Goal: Book appointment/travel/reservation

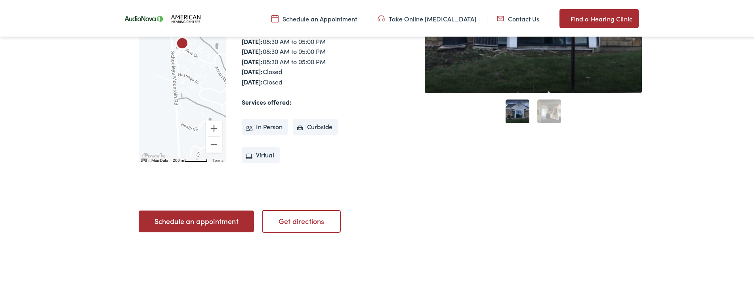
scroll to position [283, 0]
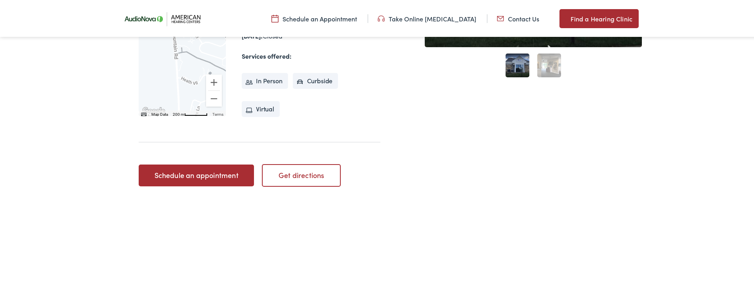
click at [195, 173] on link "Schedule an appointment" at bounding box center [196, 174] width 115 height 22
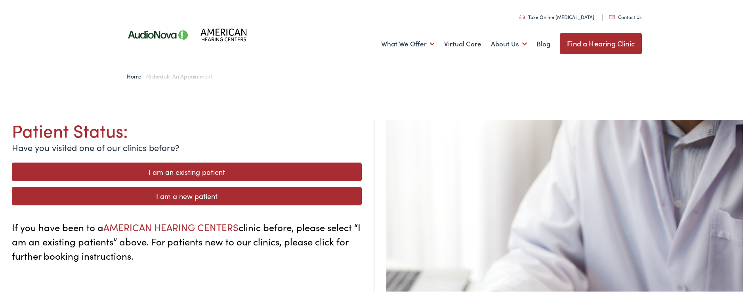
click at [180, 196] on link "I am a new patient" at bounding box center [187, 194] width 350 height 19
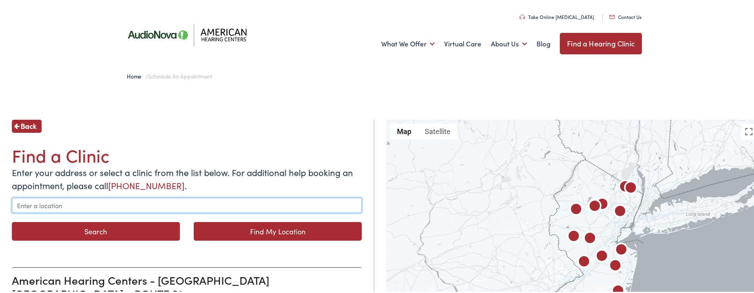
click at [82, 206] on input "text" at bounding box center [187, 203] width 350 height 15
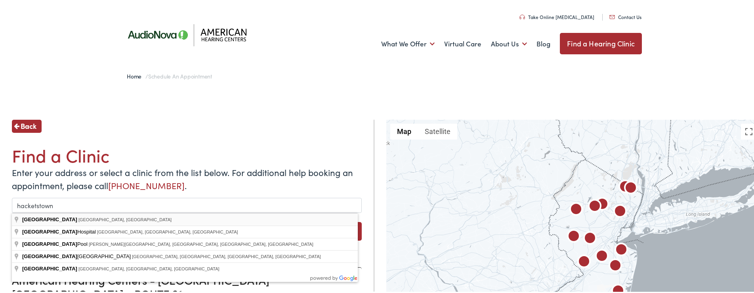
type input "[GEOGRAPHIC_DATA], [GEOGRAPHIC_DATA], [GEOGRAPHIC_DATA]"
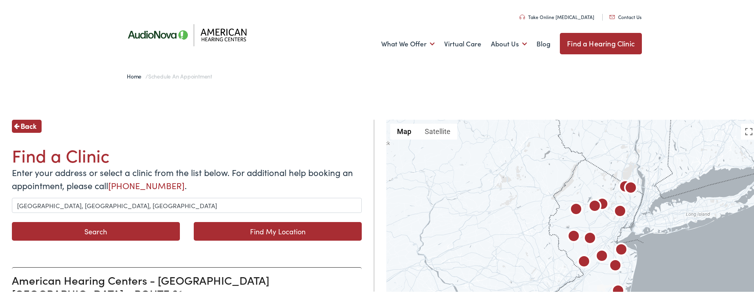
click at [112, 227] on button "Search" at bounding box center [96, 230] width 168 height 19
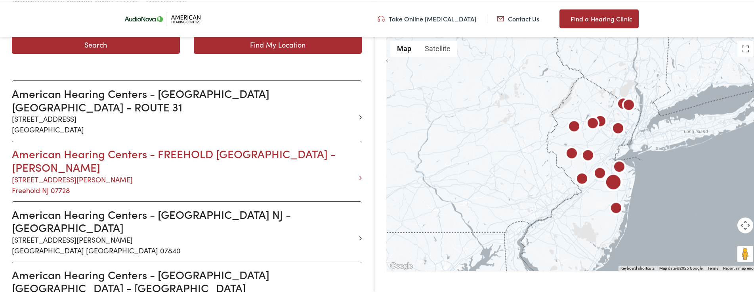
scroll to position [202, 0]
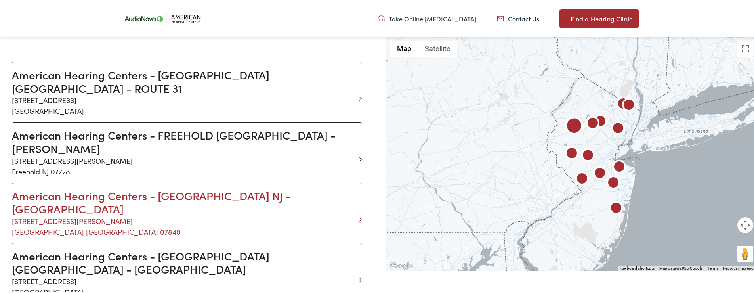
click at [75, 214] on p "[STREET_ADDRESS][PERSON_NAME]" at bounding box center [184, 224] width 344 height 21
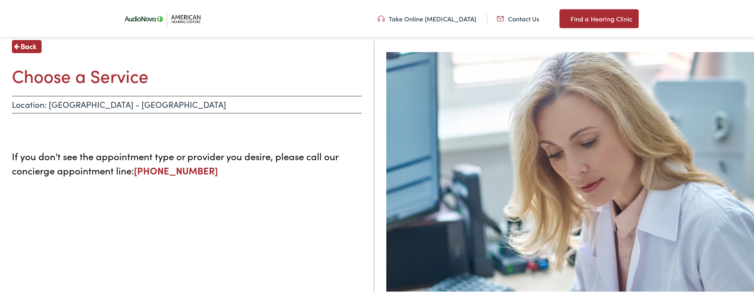
scroll to position [40, 0]
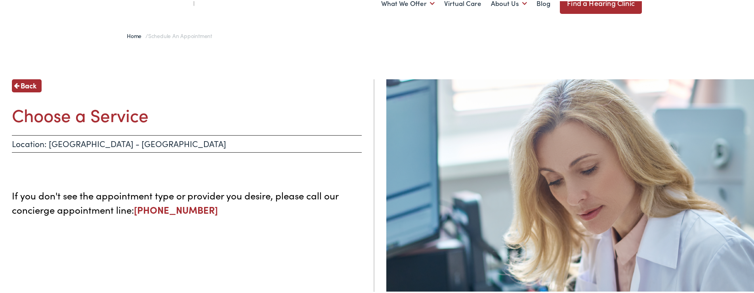
click at [209, 147] on p "Location: [GEOGRAPHIC_DATA] - [GEOGRAPHIC_DATA]" at bounding box center [187, 142] width 350 height 17
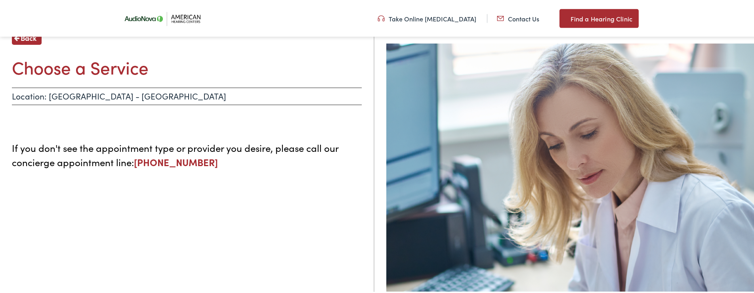
scroll to position [81, 0]
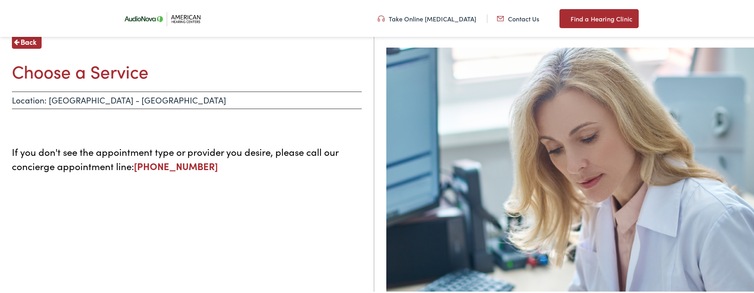
click at [102, 101] on p "Location: [GEOGRAPHIC_DATA] - [GEOGRAPHIC_DATA]" at bounding box center [187, 98] width 350 height 17
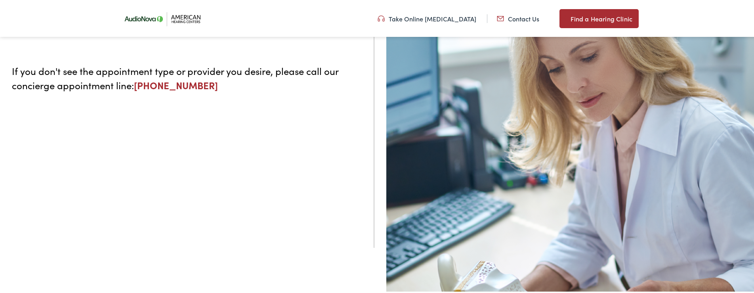
scroll to position [0, 0]
